Goal: Use online tool/utility: Use online tool/utility

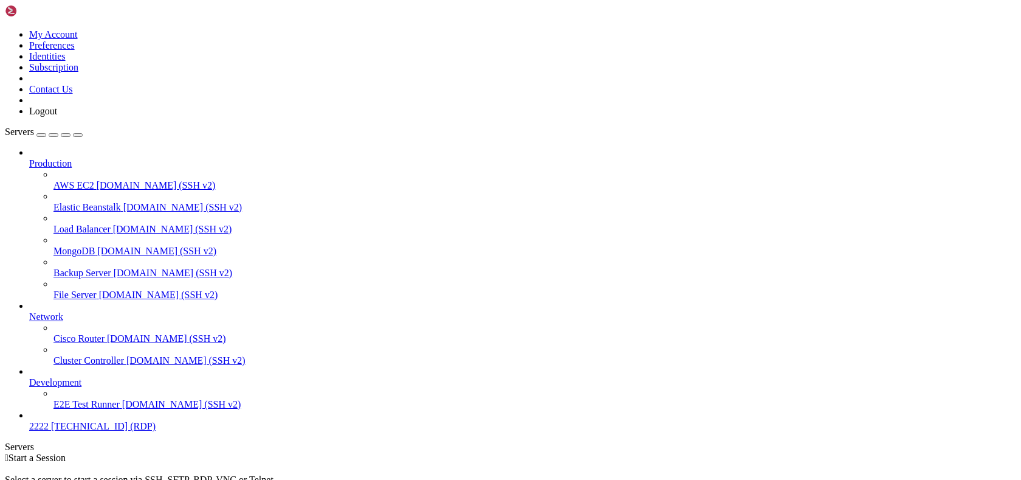
click at [49, 431] on span "2222" at bounding box center [38, 426] width 19 height 10
click at [75, 431] on span "[TECHNICAL_ID] (RDP)" at bounding box center [103, 426] width 105 height 10
